Goal: Task Accomplishment & Management: Use online tool/utility

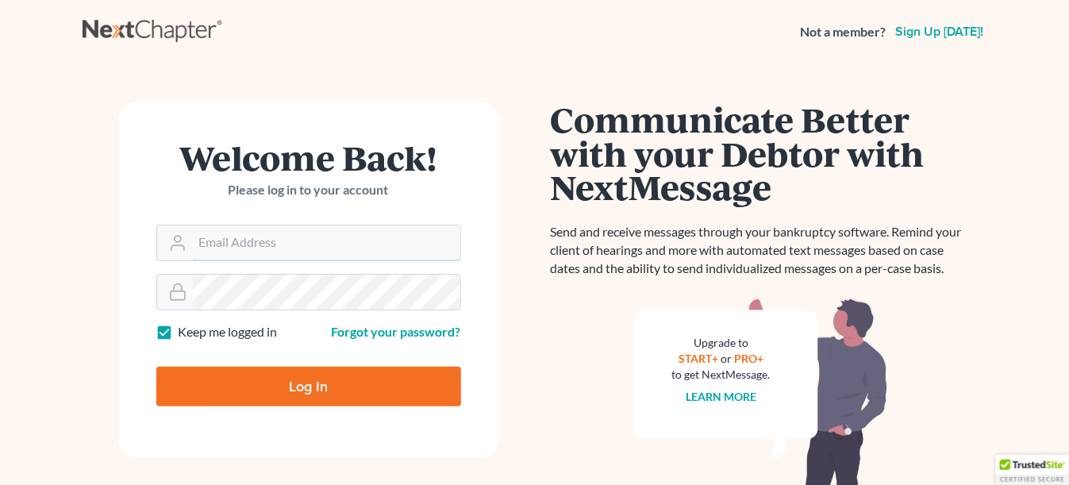
type input "[EMAIL_ADDRESS][DOMAIN_NAME]"
click at [309, 386] on input "Log In" at bounding box center [308, 387] width 305 height 40
type input "Thinking..."
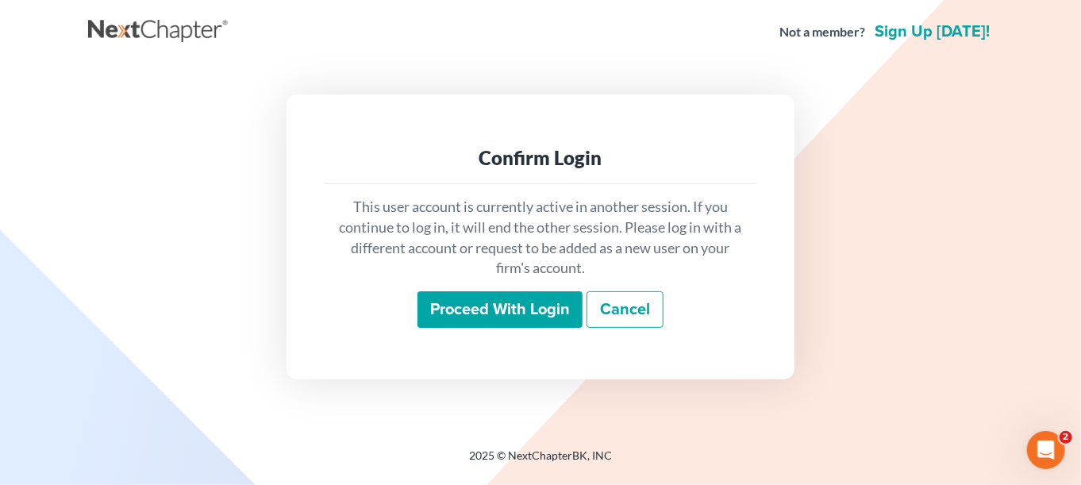
click at [486, 316] on input "Proceed with login" at bounding box center [500, 309] width 165 height 37
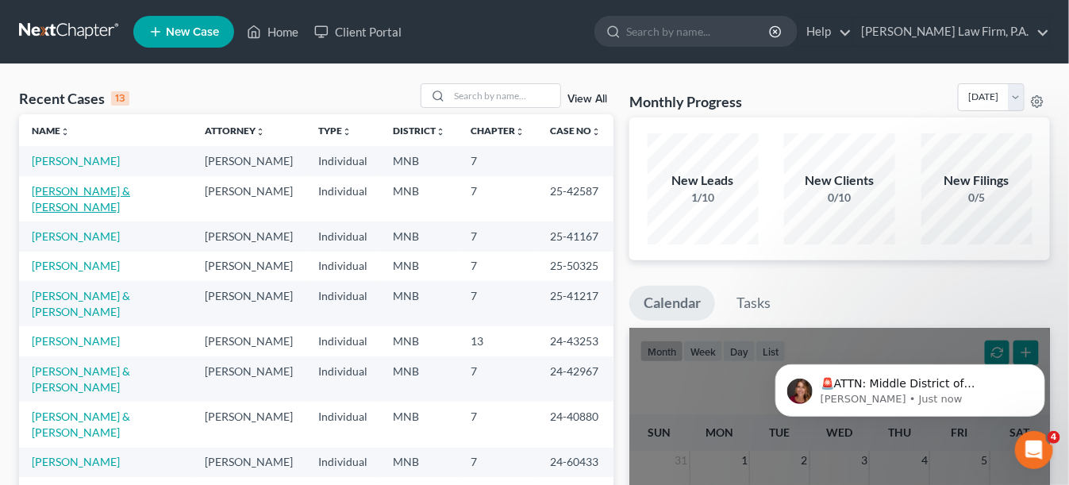
click at [67, 193] on link "[PERSON_NAME] & [PERSON_NAME]" at bounding box center [81, 198] width 98 height 29
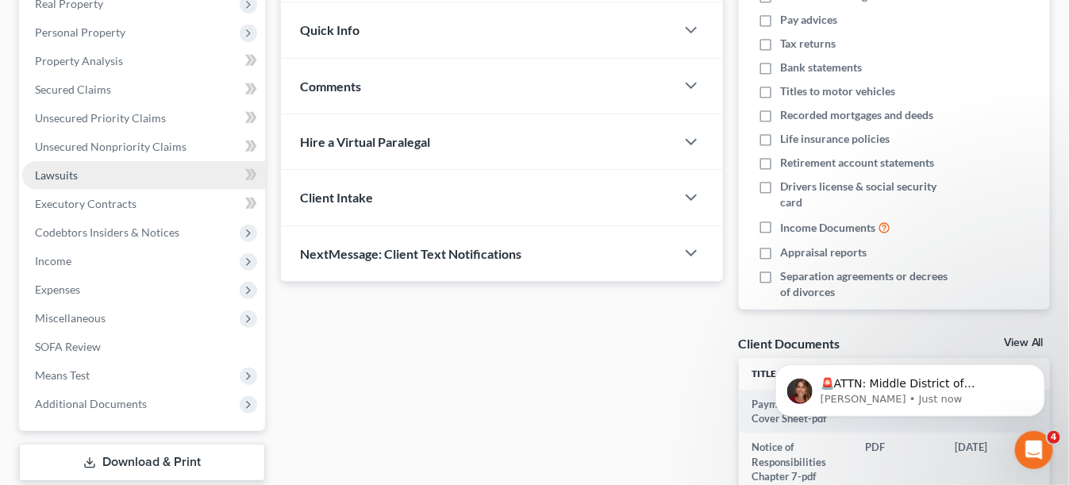
scroll to position [318, 0]
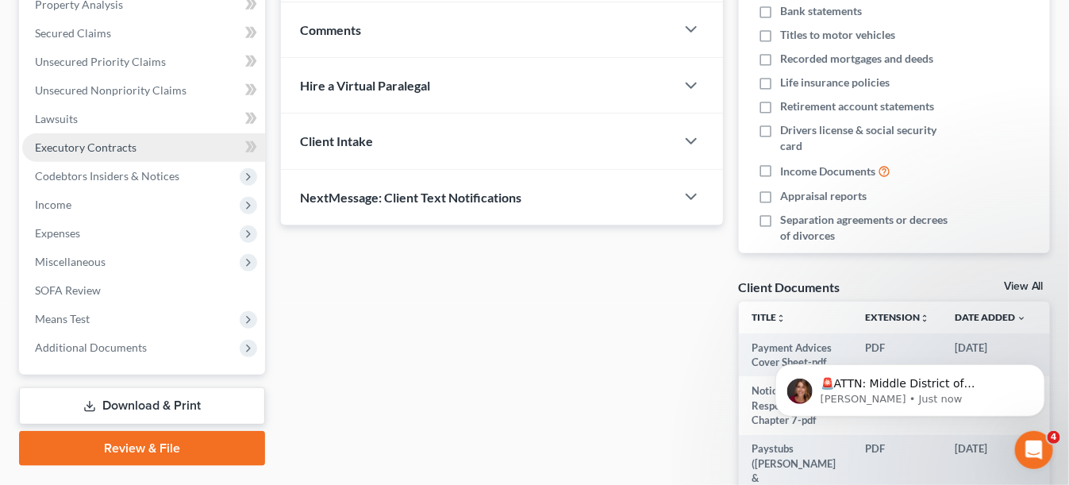
click at [79, 144] on span "Executory Contracts" at bounding box center [86, 147] width 102 height 13
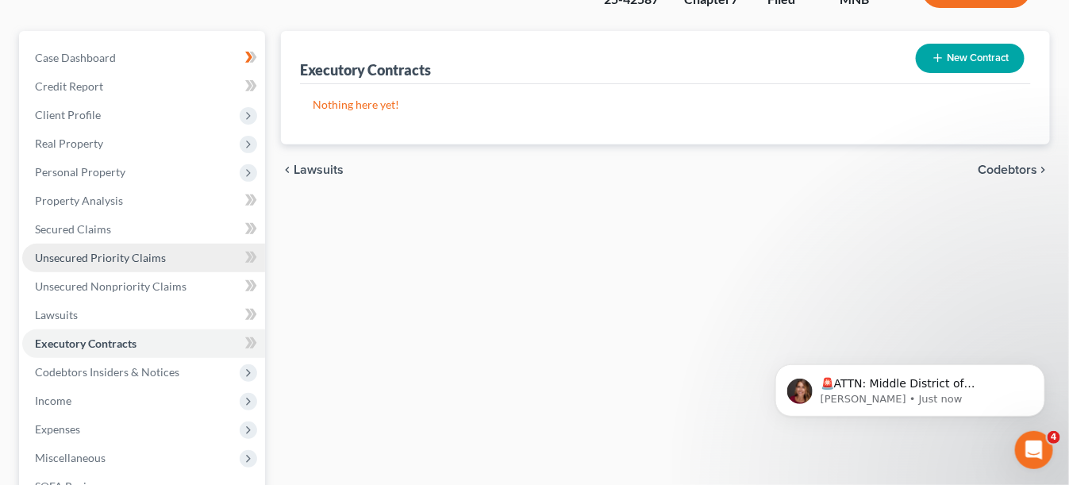
scroll to position [159, 0]
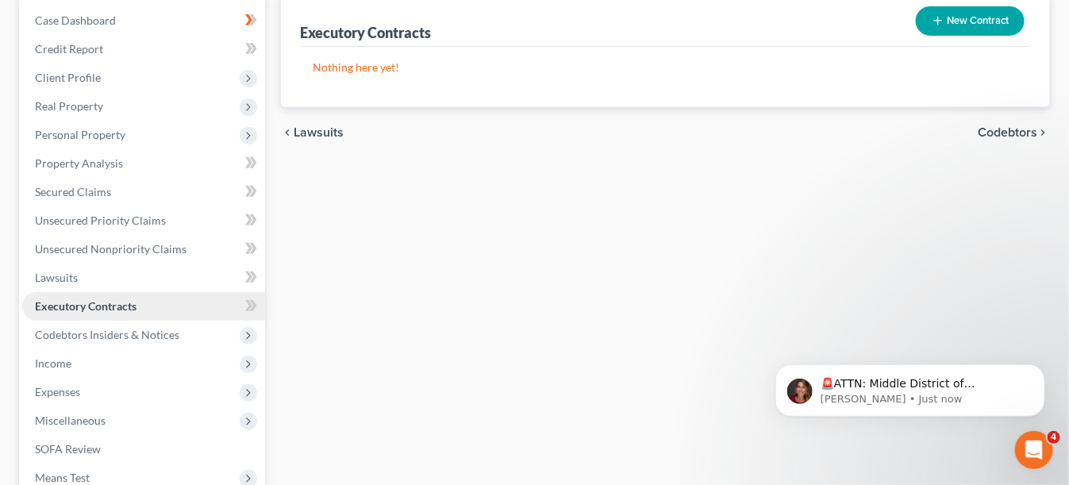
click at [131, 311] on link "Executory Contracts" at bounding box center [143, 306] width 243 height 29
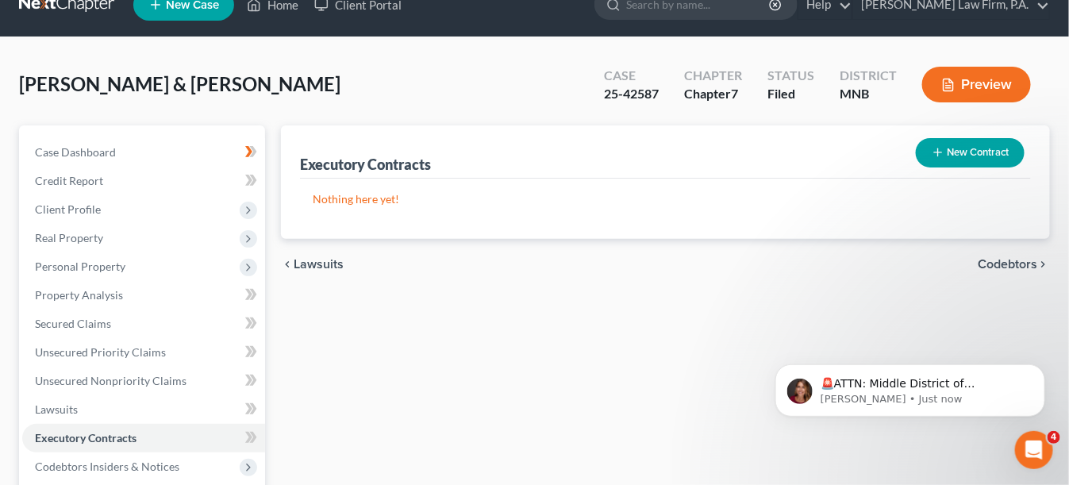
scroll to position [0, 0]
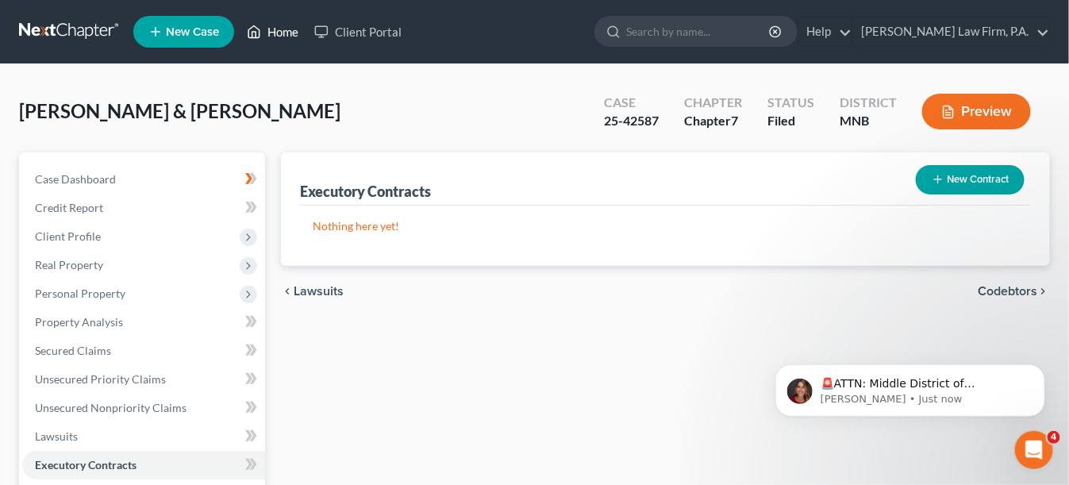
click at [267, 34] on link "Home" at bounding box center [272, 31] width 67 height 29
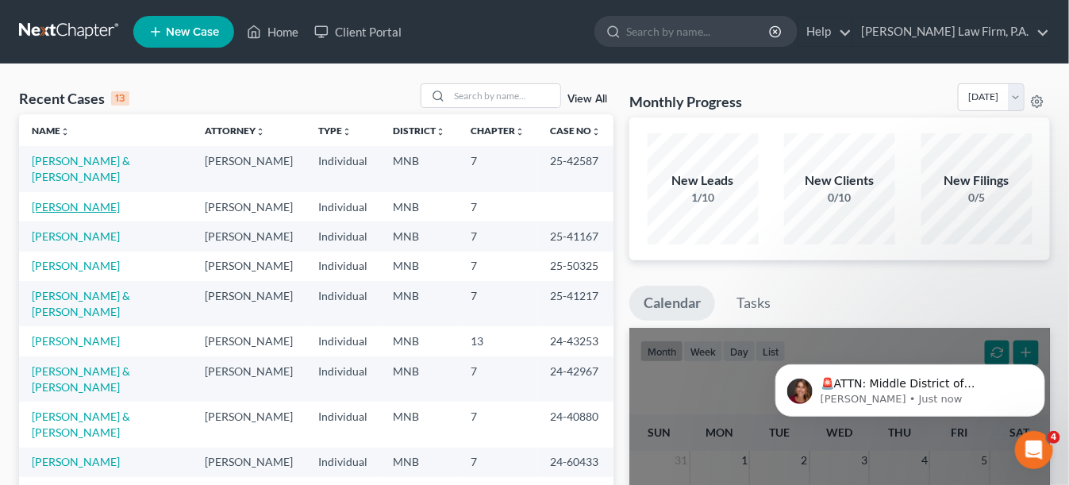
click at [79, 200] on link "Irwin, Marlene" at bounding box center [76, 206] width 88 height 13
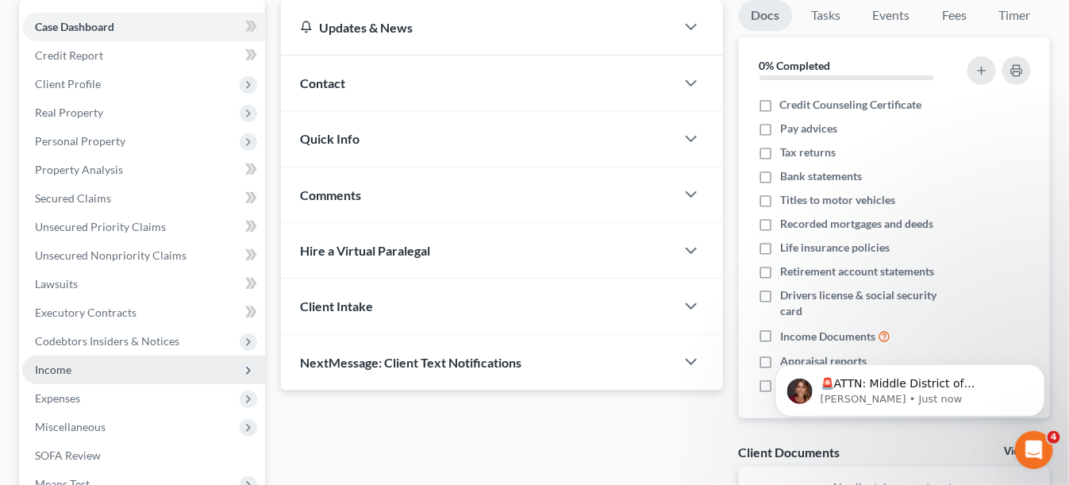
scroll to position [159, 0]
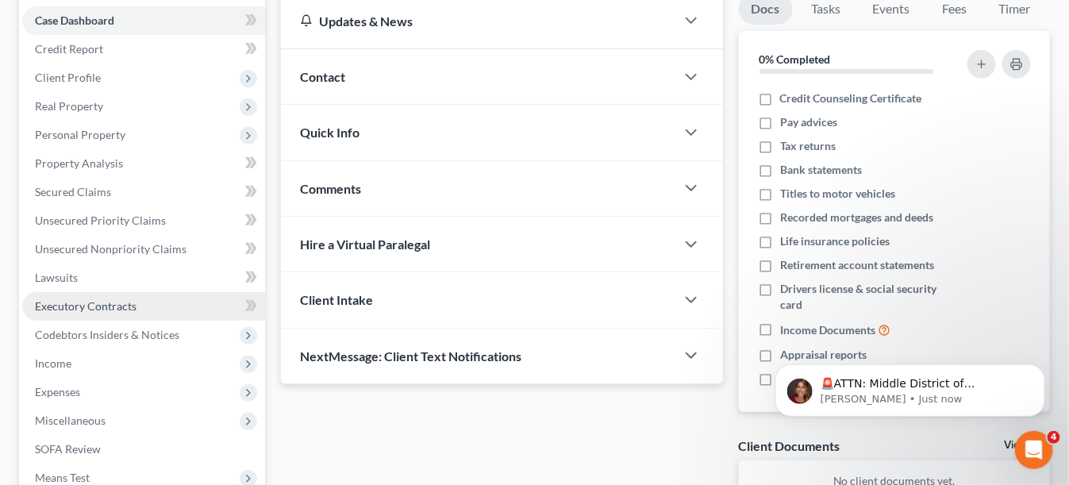
click at [111, 301] on span "Executory Contracts" at bounding box center [86, 305] width 102 height 13
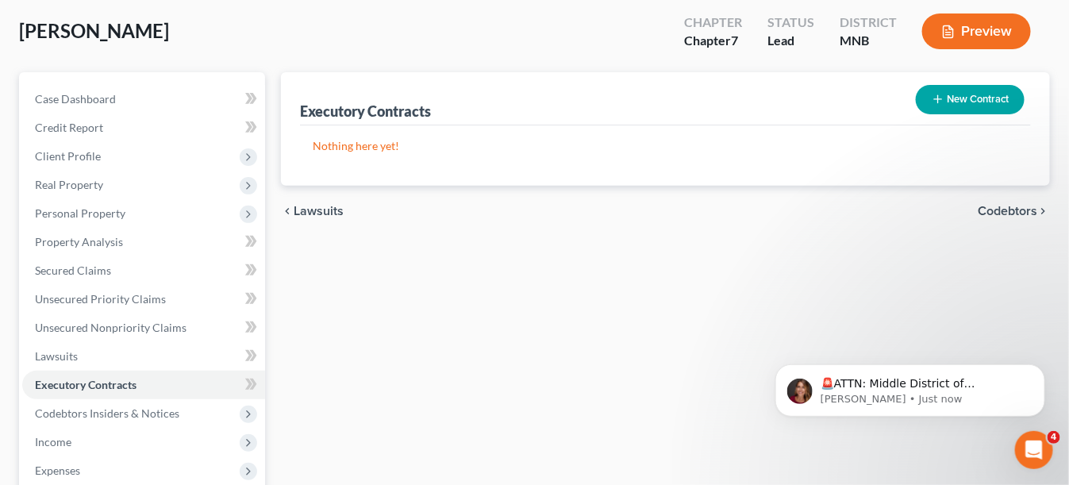
scroll to position [79, 0]
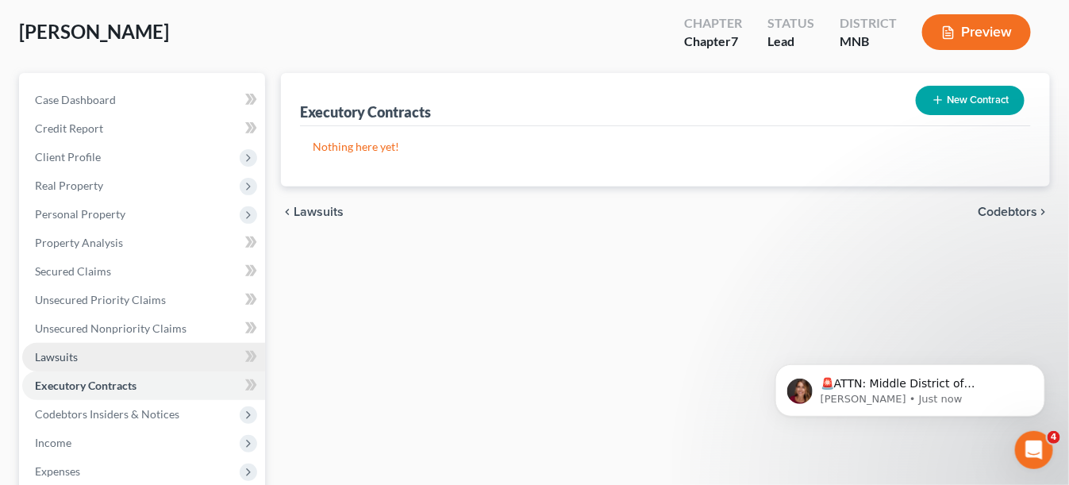
click at [75, 355] on span "Lawsuits" at bounding box center [56, 356] width 43 height 13
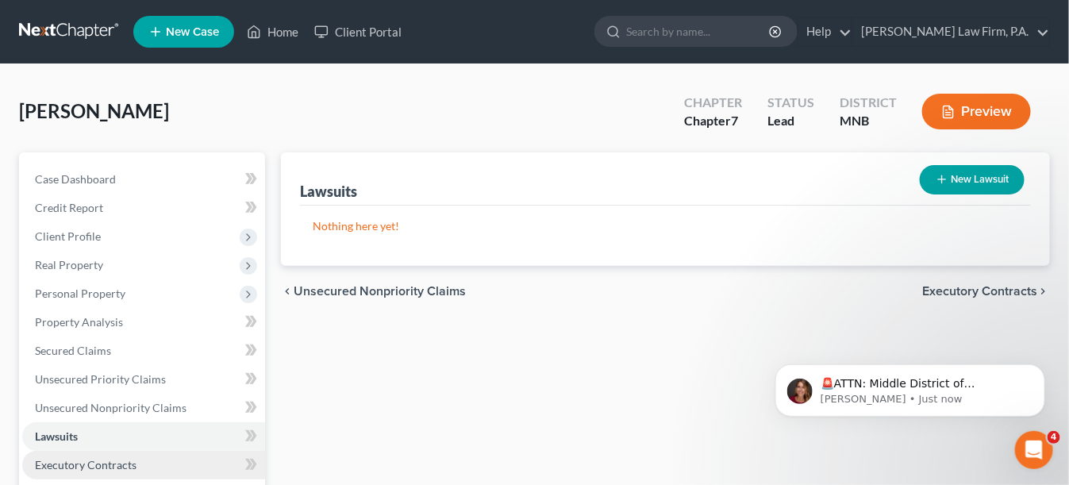
click at [60, 464] on span "Executory Contracts" at bounding box center [86, 464] width 102 height 13
